Goal: Communication & Community: Answer question/provide support

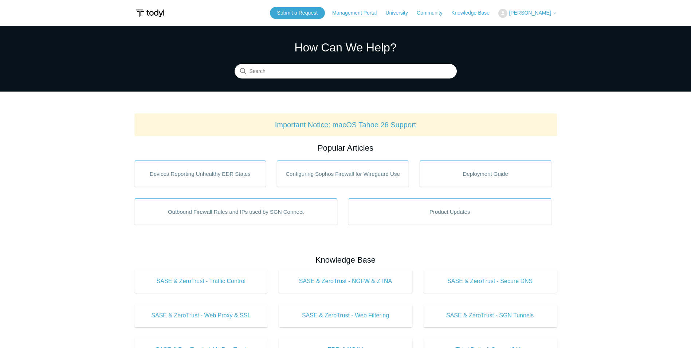
click at [370, 12] on link "Management Portal" at bounding box center [358, 13] width 52 height 8
click at [323, 9] on link "Submit a Request" at bounding box center [297, 13] width 55 height 12
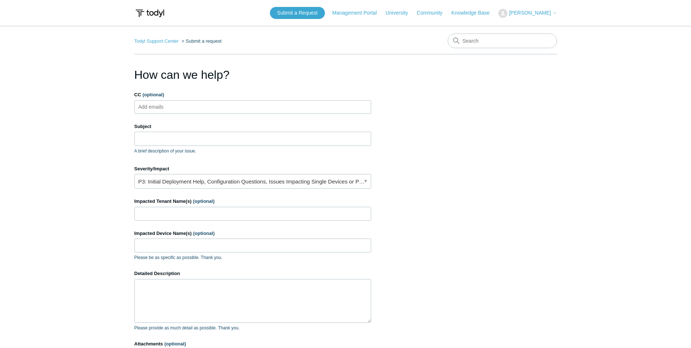
click at [457, 147] on section "How can we help? CC (optional) Add emails Subject A brief description of your i…" at bounding box center [345, 234] width 423 height 336
click at [534, 9] on button "[PERSON_NAME]" at bounding box center [528, 13] width 58 height 9
click at [546, 24] on link "My Support Requests" at bounding box center [534, 28] width 71 height 13
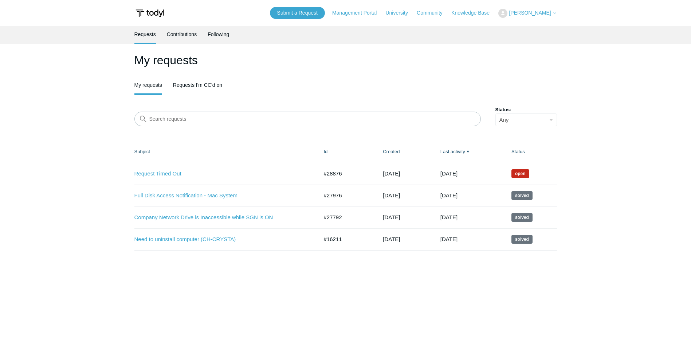
click at [173, 175] on link "Request Timed Out" at bounding box center [220, 173] width 173 height 8
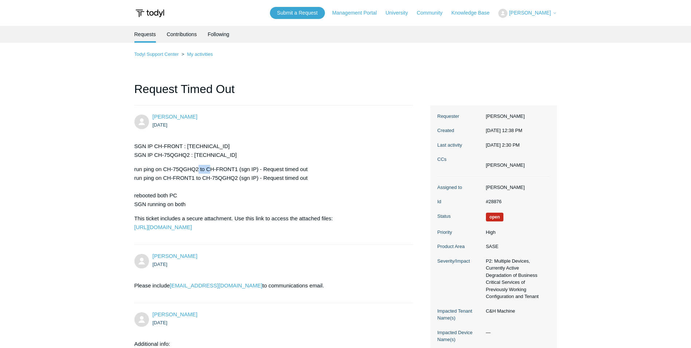
click at [213, 163] on div "SGN IP CH-FRONT : 100.64.0.24 SGN IP CH-75QGHQ2 : 100.64.0.73 run ping on CH-75…" at bounding box center [270, 187] width 272 height 90
click at [214, 163] on div "SGN IP CH-FRONT : 100.64.0.24 SGN IP CH-75QGHQ2 : 100.64.0.73 run ping on CH-75…" at bounding box center [270, 187] width 272 height 90
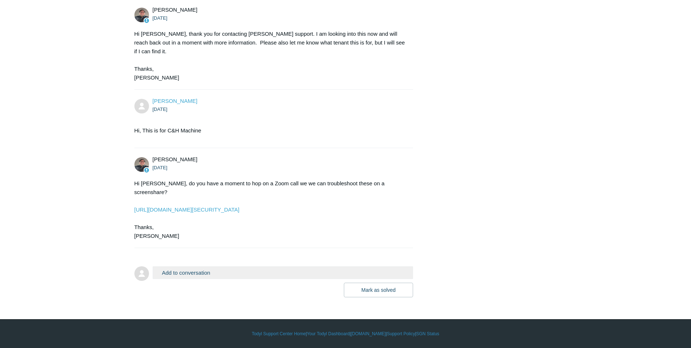
scroll to position [432, 0]
click at [202, 269] on button "Add to conversation" at bounding box center [283, 272] width 261 height 13
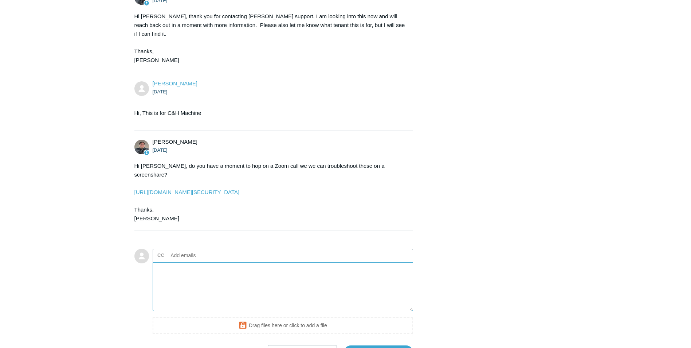
drag, startPoint x: 195, startPoint y: 292, endPoint x: 194, endPoint y: 269, distance: 23.0
click at [195, 292] on textarea "Add your reply" at bounding box center [283, 286] width 261 height 49
click at [194, 262] on ul "CC Add emails" at bounding box center [283, 255] width 261 height 13
click at [195, 261] on input "text" at bounding box center [207, 255] width 78 height 11
type input "[EMAIL_ADDRESS][DOMAIN_NAME]"
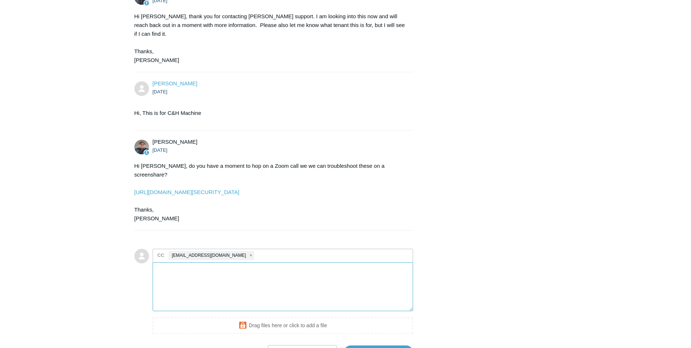
click at [188, 296] on textarea "Add your reply" at bounding box center [283, 286] width 261 height 49
drag, startPoint x: 208, startPoint y: 315, endPoint x: 208, endPoint y: 309, distance: 5.5
click at [208, 310] on textarea "Add your reply" at bounding box center [283, 286] width 261 height 49
click at [208, 304] on textarea "Add your reply" at bounding box center [283, 286] width 261 height 49
click at [137, 154] on img at bounding box center [141, 147] width 15 height 15
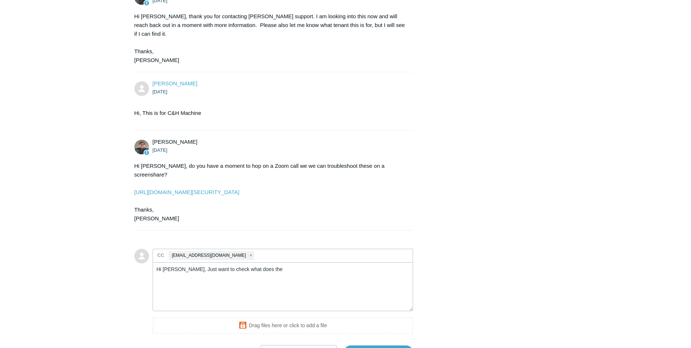
drag, startPoint x: 161, startPoint y: 167, endPoint x: 152, endPoint y: 165, distance: 9.1
click at [152, 154] on div "Matt Robinson 3 days ago" at bounding box center [270, 146] width 272 height 16
click at [273, 294] on textarea "Hi Matt, Just want to check what does the" at bounding box center [283, 286] width 261 height 49
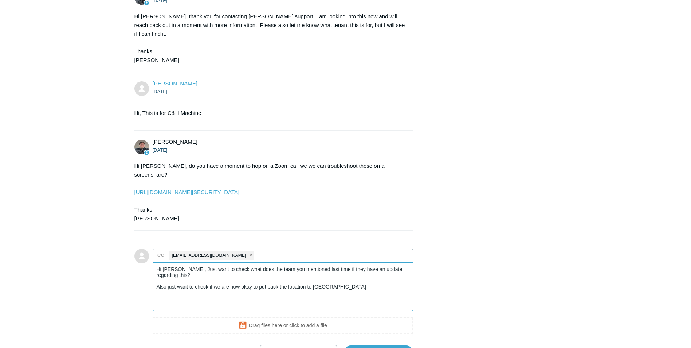
type textarea "Hi Matt, Just want to check what does the team you mentioned last time if they …"
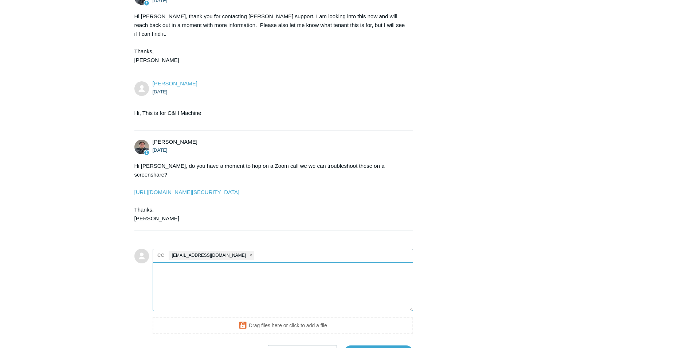
click at [200, 296] on textarea "Add your reply" at bounding box center [283, 286] width 261 height 49
paste textarea "Hi Matt, Just checking in to see if there are any updates from the team you men…"
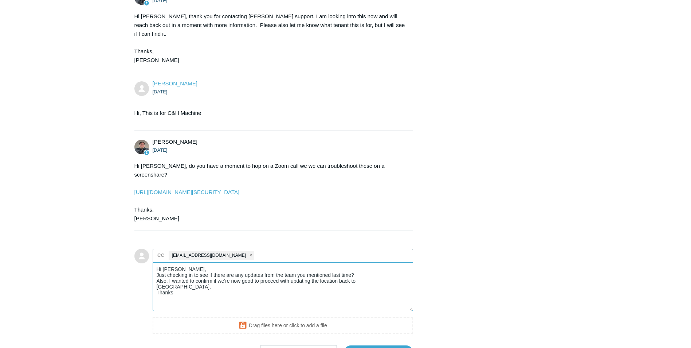
click at [365, 291] on textarea "Hi Matt, Just checking in to see if there are any updates from the team you men…" at bounding box center [283, 286] width 261 height 49
drag, startPoint x: 602, startPoint y: 232, endPoint x: 365, endPoint y: 279, distance: 242.2
click at [390, 292] on textarea "Hi Matt, Just checking in to see if there are any updates from the team you men…" at bounding box center [283, 286] width 261 height 49
click at [253, 309] on textarea "Hi Matt, Just checking in to see if there are any updates from the team you men…" at bounding box center [283, 286] width 261 height 49
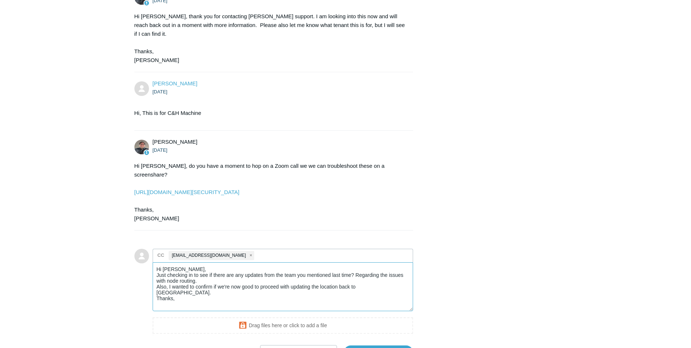
click at [212, 295] on textarea "Hi Matt, Just checking in to see if there are any updates from the team you men…" at bounding box center [283, 286] width 261 height 49
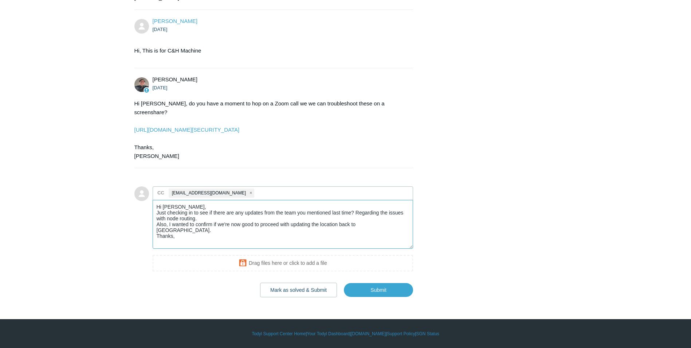
scroll to position [504, 0]
type textarea "Hi Matt, Just checking in to see if there are any updates from the team you men…"
click at [375, 297] on input "Submit" at bounding box center [378, 289] width 69 height 15
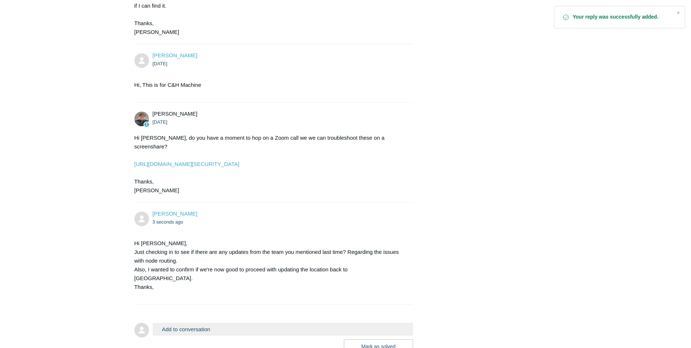
scroll to position [510, 0]
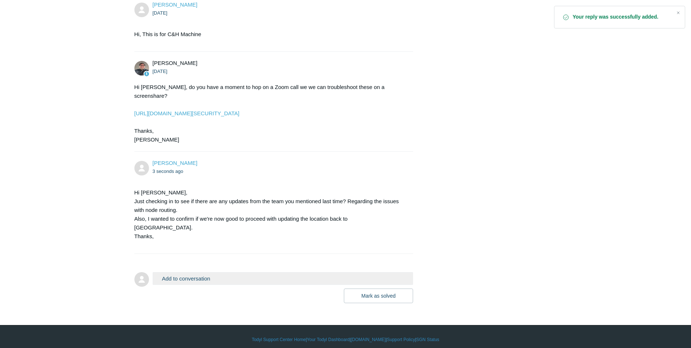
drag, startPoint x: 174, startPoint y: 230, endPoint x: 179, endPoint y: 234, distance: 6.0
click at [179, 234] on p "Hi [PERSON_NAME], Just checking in to see if there are any updates from the tea…" at bounding box center [270, 214] width 272 height 52
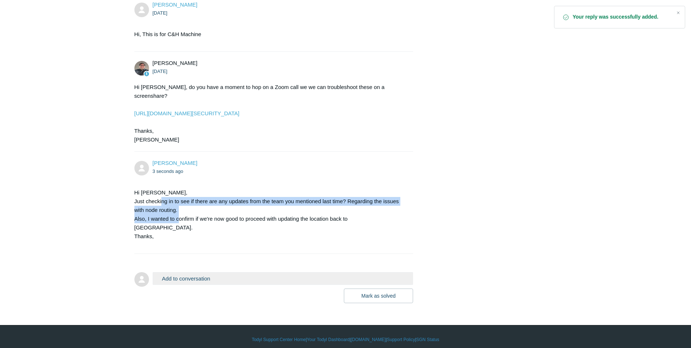
drag, startPoint x: 179, startPoint y: 234, endPoint x: 171, endPoint y: 238, distance: 9.0
click at [179, 236] on p "Hi [PERSON_NAME], Just checking in to see if there are any updates from the tea…" at bounding box center [270, 214] width 272 height 52
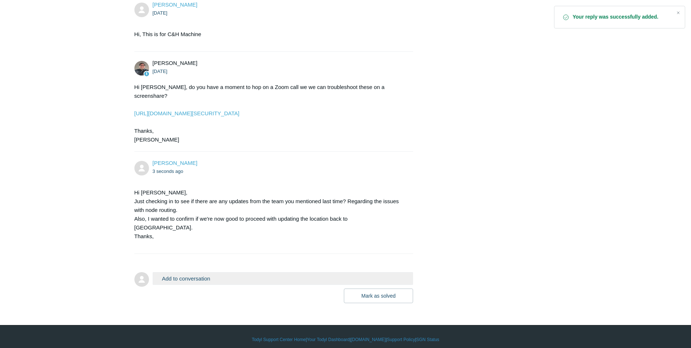
drag, startPoint x: 144, startPoint y: 216, endPoint x: 151, endPoint y: 222, distance: 9.1
click at [151, 222] on p "Hi [PERSON_NAME], Just checking in to see if there are any updates from the tea…" at bounding box center [270, 214] width 272 height 52
drag, startPoint x: 151, startPoint y: 222, endPoint x: 159, endPoint y: 233, distance: 13.6
click at [159, 233] on p "Hi [PERSON_NAME], Just checking in to see if there are any updates from the tea…" at bounding box center [270, 214] width 272 height 52
drag, startPoint x: 243, startPoint y: 242, endPoint x: 223, endPoint y: 246, distance: 20.4
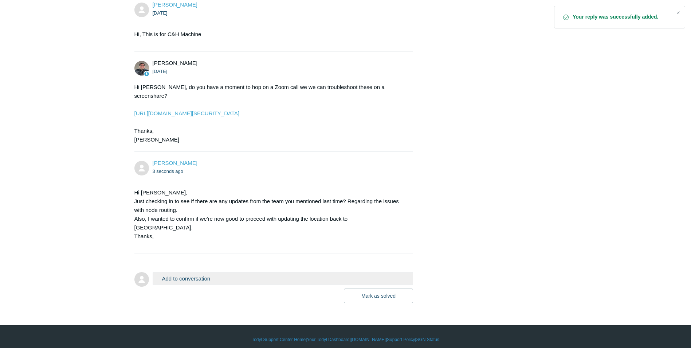
click at [243, 241] on p "Hi [PERSON_NAME], Just checking in to see if there are any updates from the tea…" at bounding box center [270, 214] width 272 height 52
drag, startPoint x: 171, startPoint y: 234, endPoint x: 173, endPoint y: 241, distance: 7.3
click at [173, 241] on p "Hi [PERSON_NAME], Just checking in to see if there are any updates from the tea…" at bounding box center [270, 214] width 272 height 52
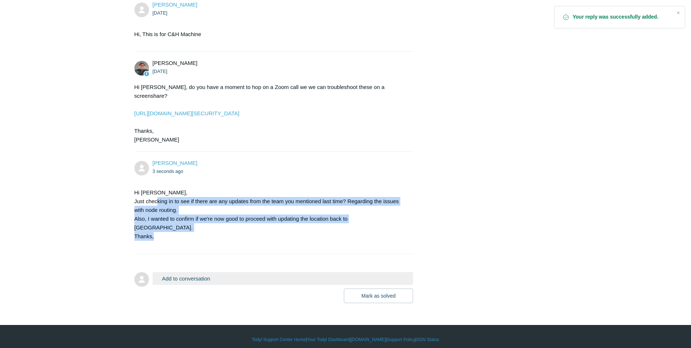
drag, startPoint x: 173, startPoint y: 241, endPoint x: 162, endPoint y: 258, distance: 20.0
click at [163, 254] on li "[PERSON_NAME] 3 seconds ago Hi [PERSON_NAME], Just checking in to see if there …" at bounding box center [273, 203] width 279 height 102
click at [152, 237] on p "Hi [PERSON_NAME], Just checking in to see if there are any updates from the tea…" at bounding box center [270, 214] width 272 height 52
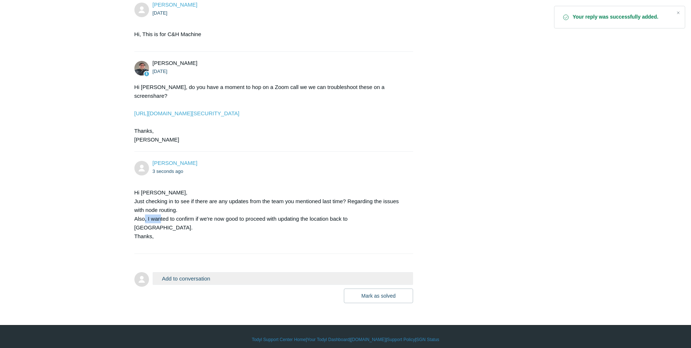
click at [163, 241] on p "Hi [PERSON_NAME], Just checking in to see if there are any updates from the tea…" at bounding box center [270, 214] width 272 height 52
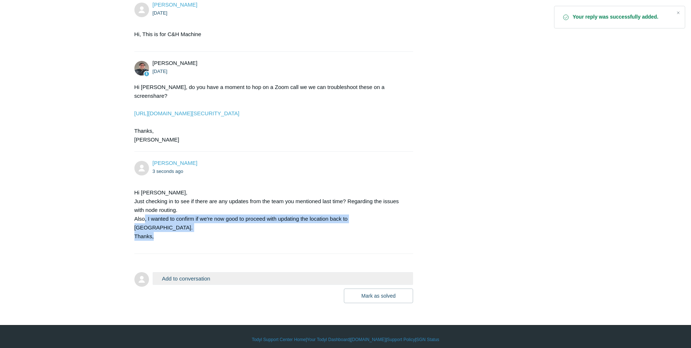
drag, startPoint x: 163, startPoint y: 242, endPoint x: 154, endPoint y: 247, distance: 10.1
click at [163, 241] on p "Hi [PERSON_NAME], Just checking in to see if there are any updates from the tea…" at bounding box center [270, 214] width 272 height 52
